Goal: Task Accomplishment & Management: Manage account settings

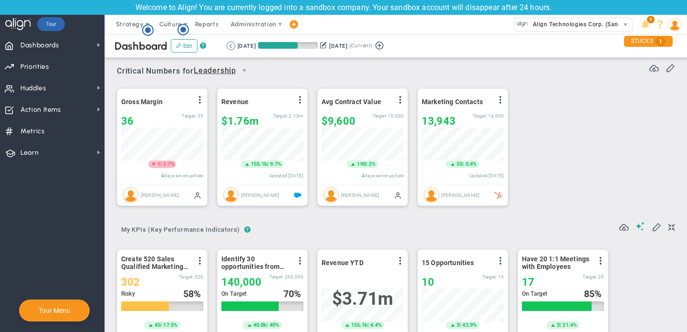
click at [675, 26] on img at bounding box center [674, 24] width 13 height 13
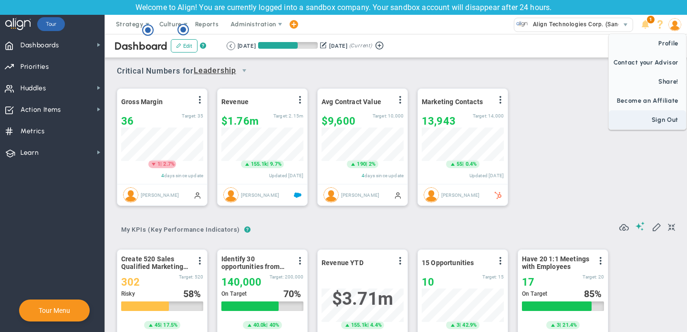
click at [653, 121] on span "Sign Out" at bounding box center [647, 119] width 77 height 19
